Goal: Task Accomplishment & Management: Manage account settings

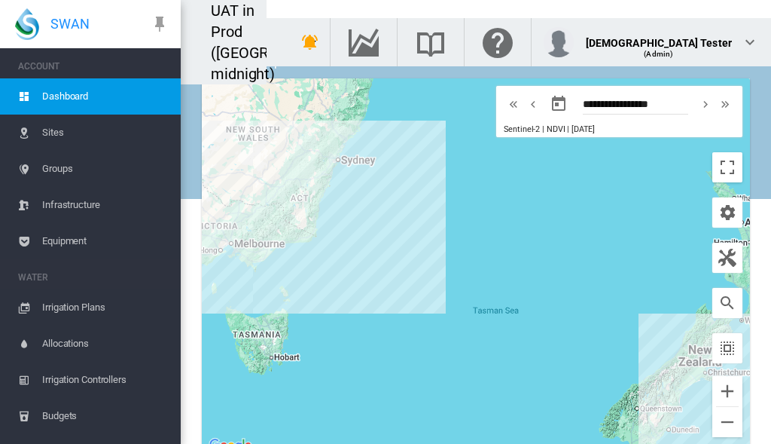
click at [84, 416] on span "Budgets" at bounding box center [105, 416] width 127 height 36
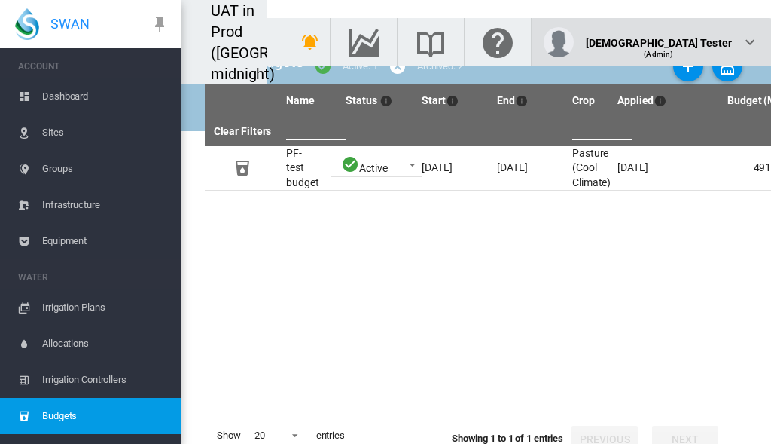
click at [696, 41] on div "(Admin)" at bounding box center [659, 48] width 147 height 15
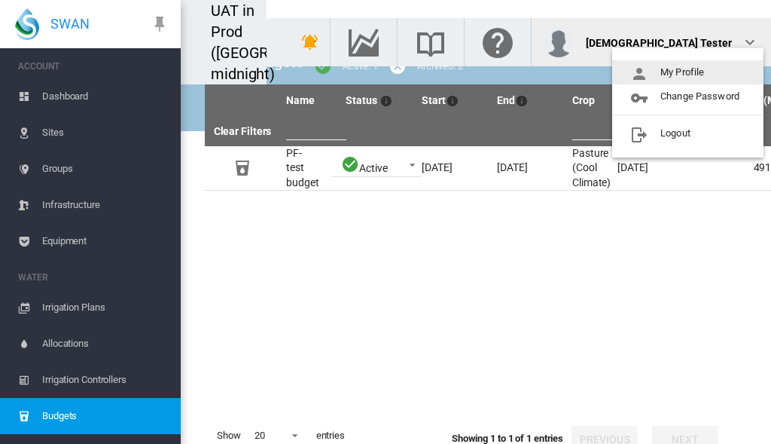
click at [688, 72] on button "My Profile" at bounding box center [687, 72] width 151 height 24
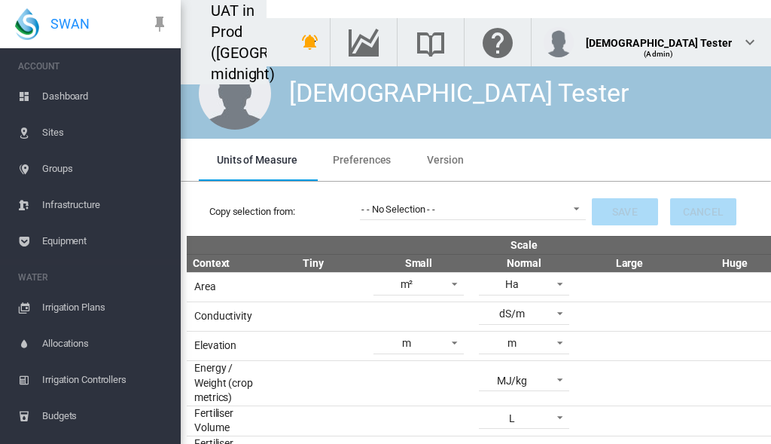
click at [360, 159] on span "Preferences" at bounding box center [362, 160] width 58 height 12
